Goal: Task Accomplishment & Management: Manage account settings

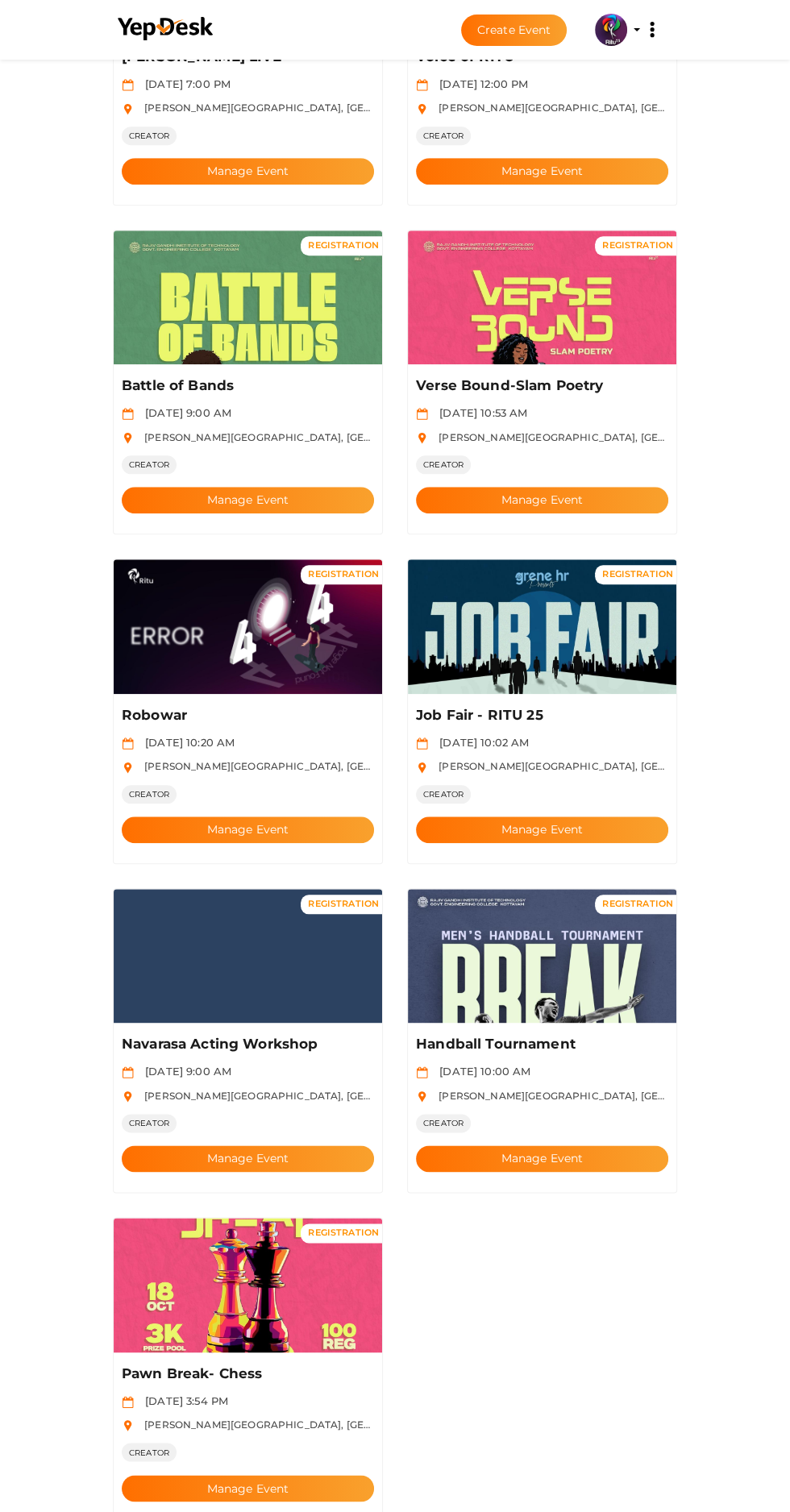
scroll to position [639, 0]
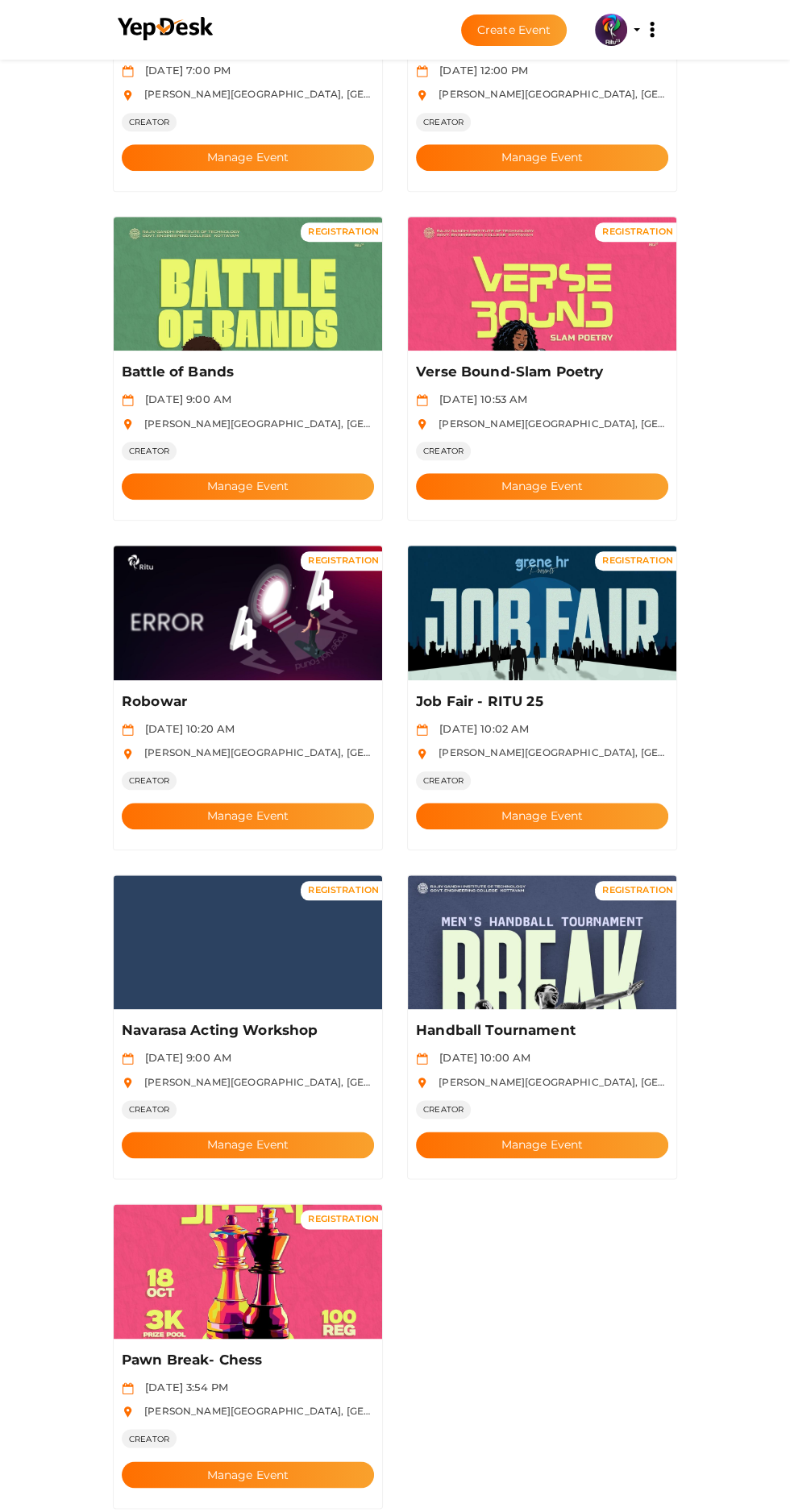
click at [306, 473] on button "Manage Event" at bounding box center [248, 486] width 252 height 26
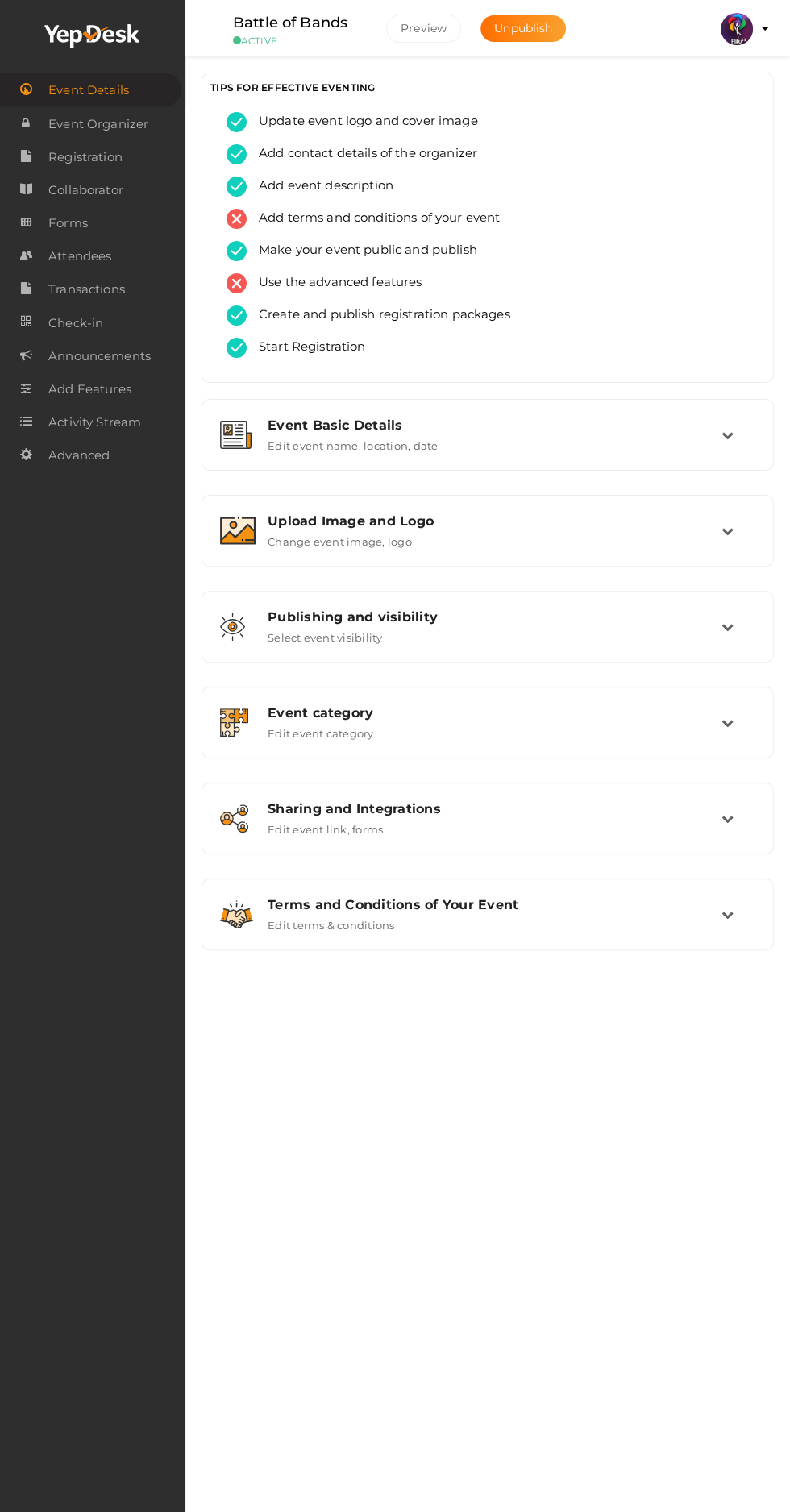
click at [65, 225] on span "Forms" at bounding box center [67, 222] width 39 height 32
